Goal: Task Accomplishment & Management: Manage account settings

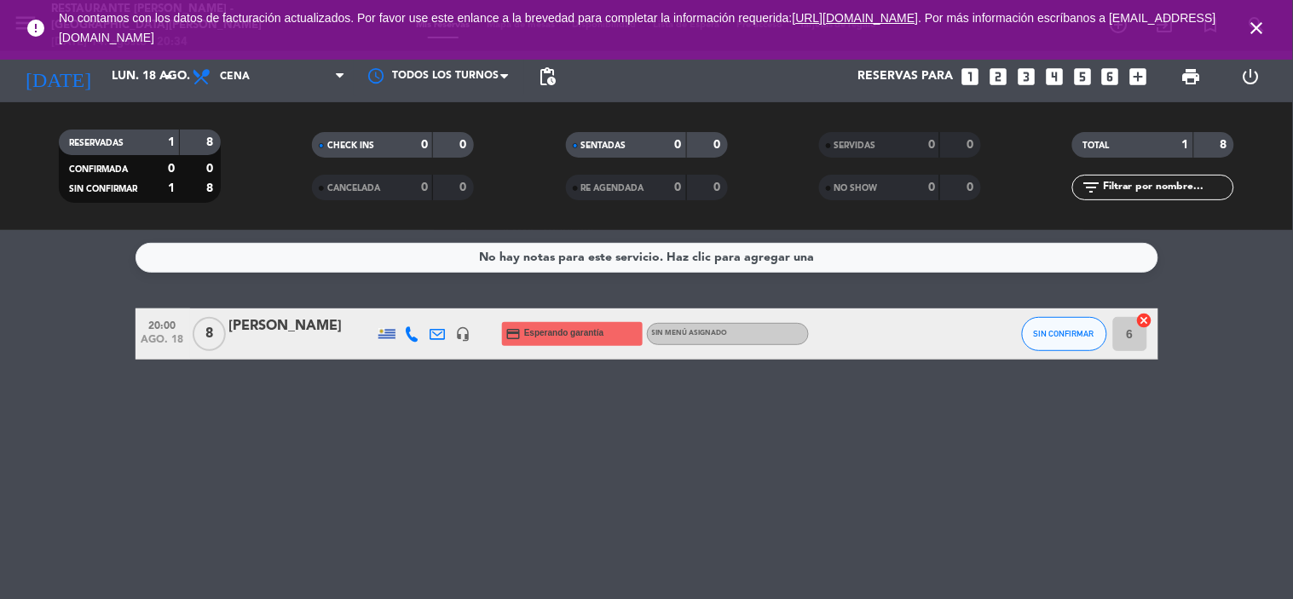
click at [1253, 23] on icon "close" at bounding box center [1257, 28] width 20 height 20
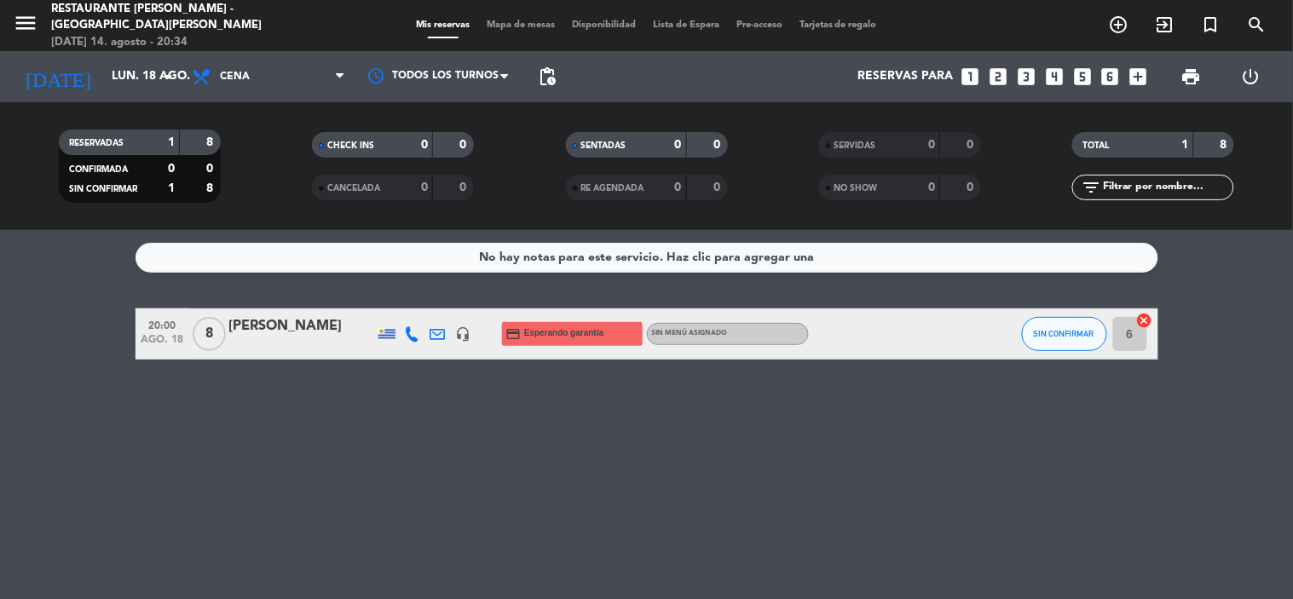
click at [46, 10] on span "menu" at bounding box center [32, 26] width 38 height 40
click at [31, 20] on icon "menu" at bounding box center [26, 23] width 26 height 26
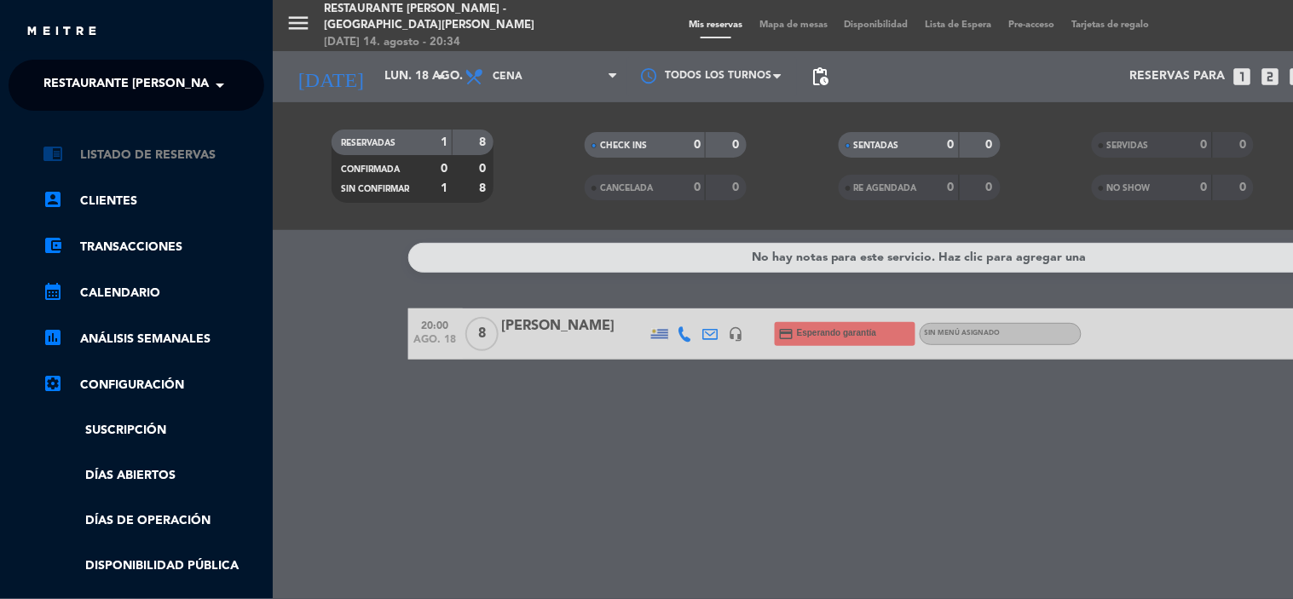
click at [168, 153] on link "chrome_reader_mode Listado de Reservas" at bounding box center [154, 155] width 222 height 20
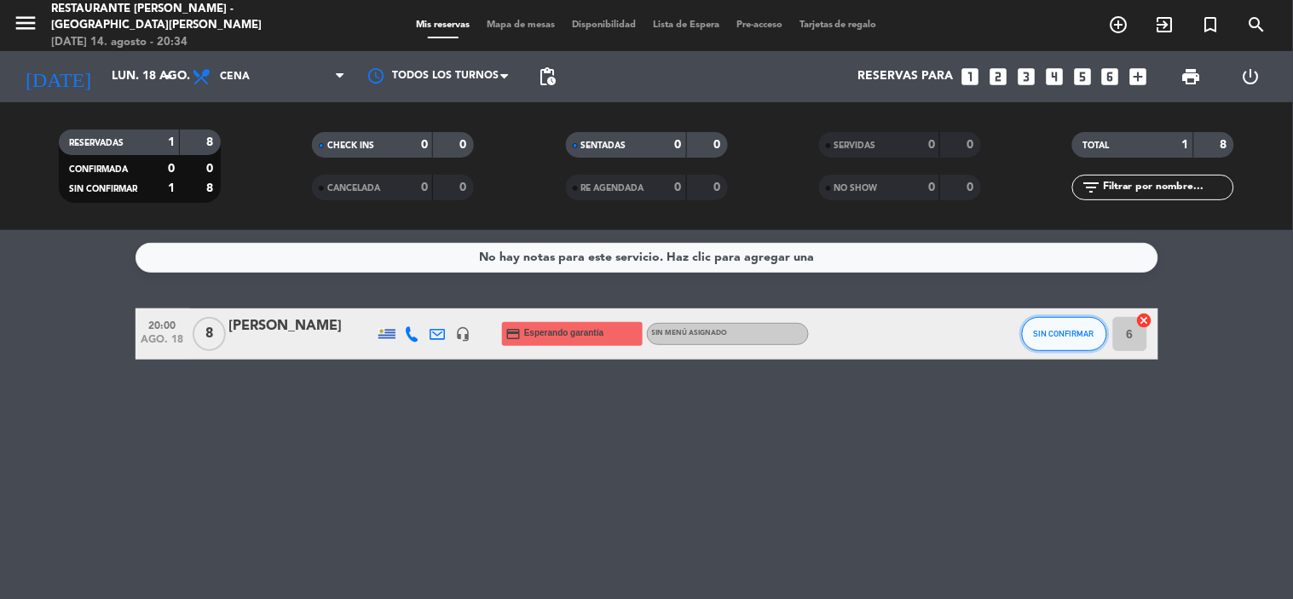
click at [1076, 331] on span "SIN CONFIRMAR" at bounding box center [1064, 333] width 61 height 9
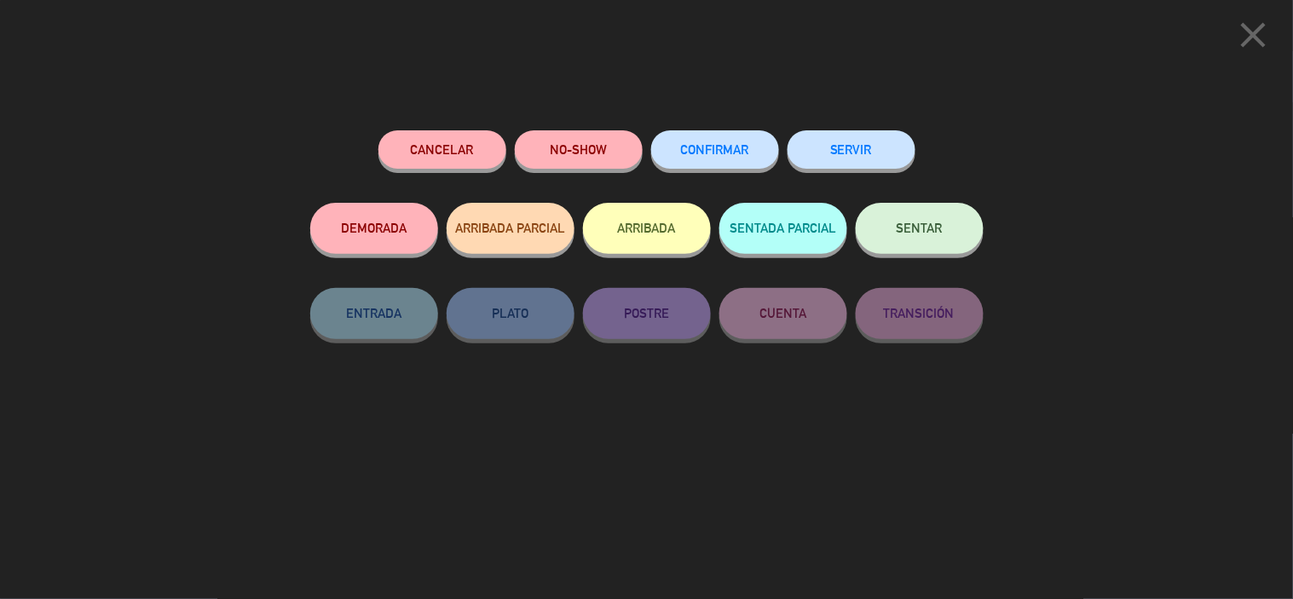
click at [750, 155] on button "CONFIRMAR" at bounding box center [715, 149] width 128 height 38
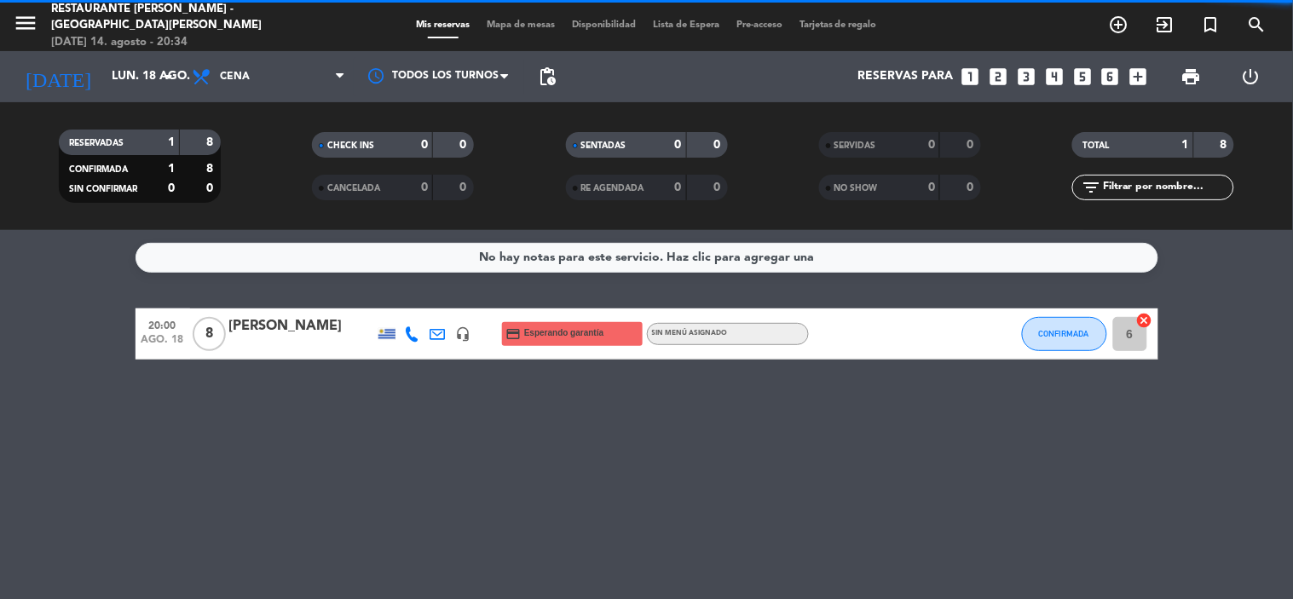
click at [1042, 469] on div "No hay notas para este servicio. Haz clic para agregar una 20:00 [DATE] 8 [PERS…" at bounding box center [646, 414] width 1293 height 369
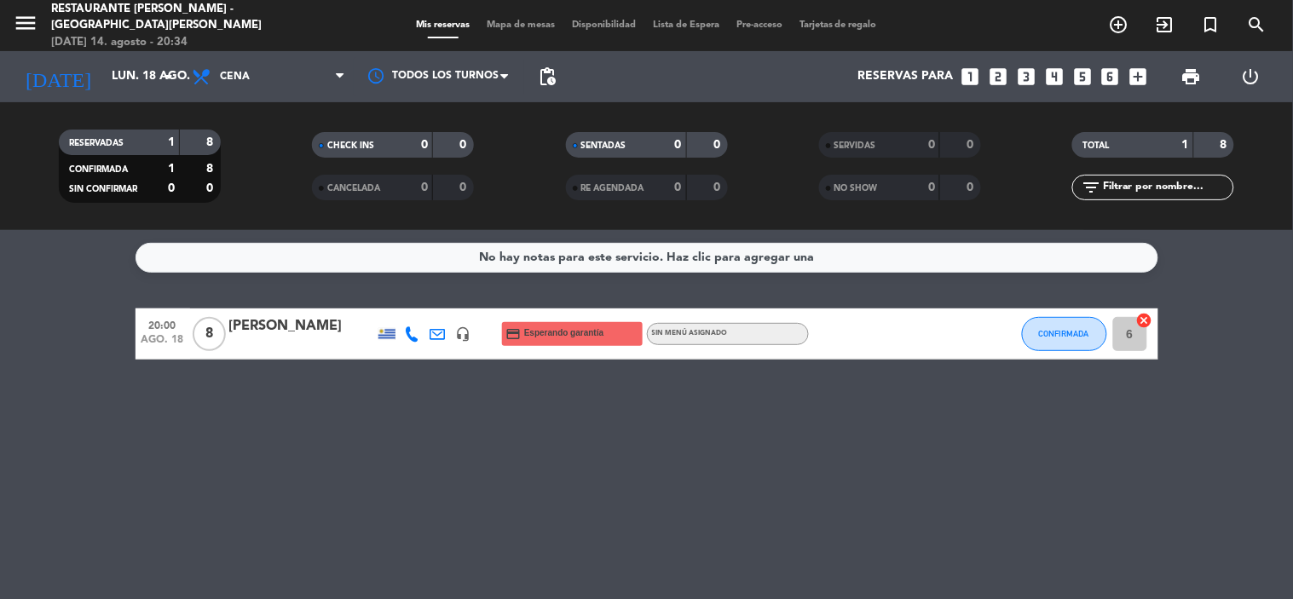
click at [570, 333] on span "Esperando garantía" at bounding box center [563, 334] width 79 height 14
click at [764, 302] on div "No hay notas para este servicio. Haz clic para agregar una 20:00 [DATE] 8 [PERS…" at bounding box center [646, 414] width 1293 height 369
click at [743, 337] on div "Sin menú asignado" at bounding box center [728, 334] width 162 height 22
click at [629, 334] on div "credit_card Esperando garantía" at bounding box center [572, 334] width 141 height 24
